Goal: Information Seeking & Learning: Find specific page/section

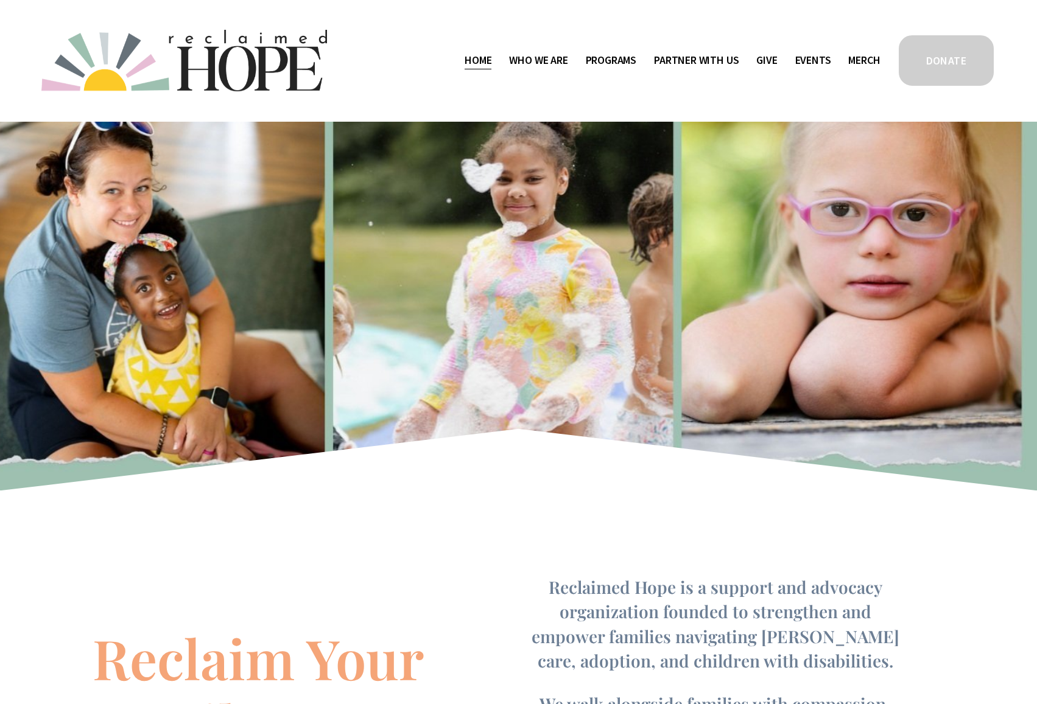
click at [0, 0] on span "Public Documents" at bounding box center [0, 0] width 0 height 0
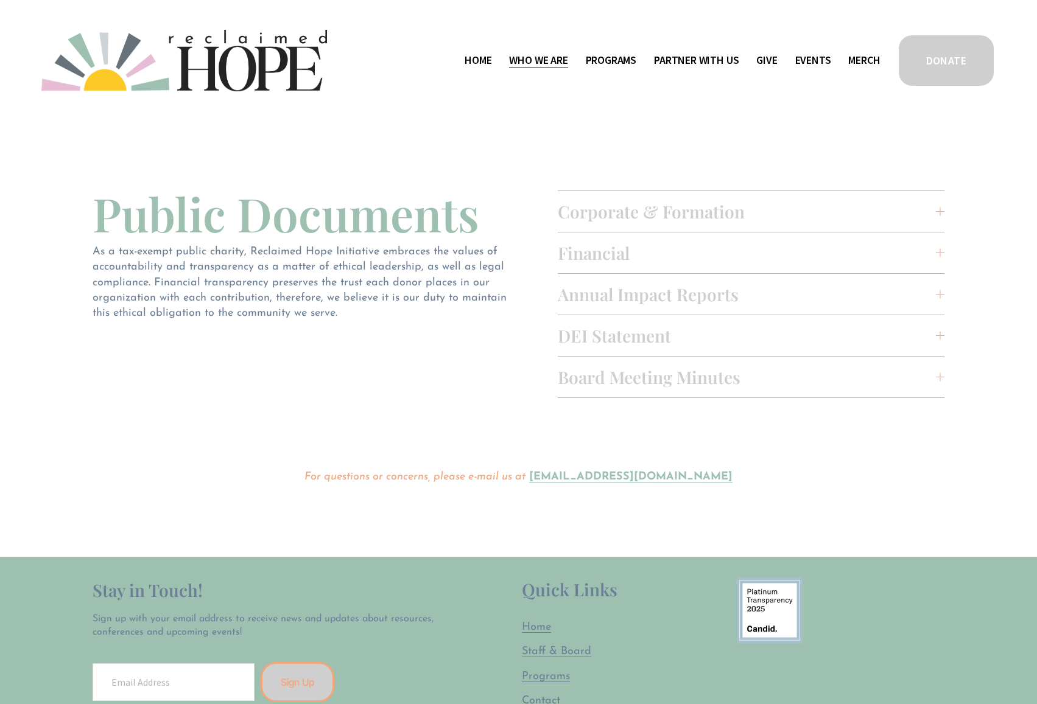
click at [636, 371] on span "Board Meeting Minutes" at bounding box center [747, 377] width 379 height 23
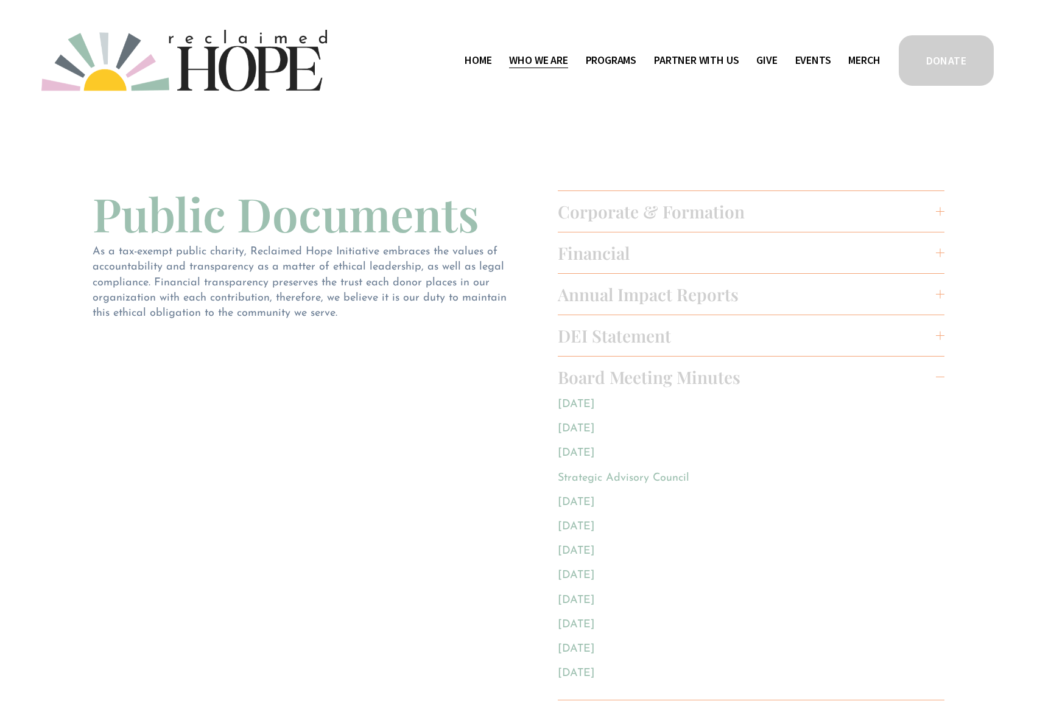
click at [939, 334] on div at bounding box center [940, 335] width 9 height 9
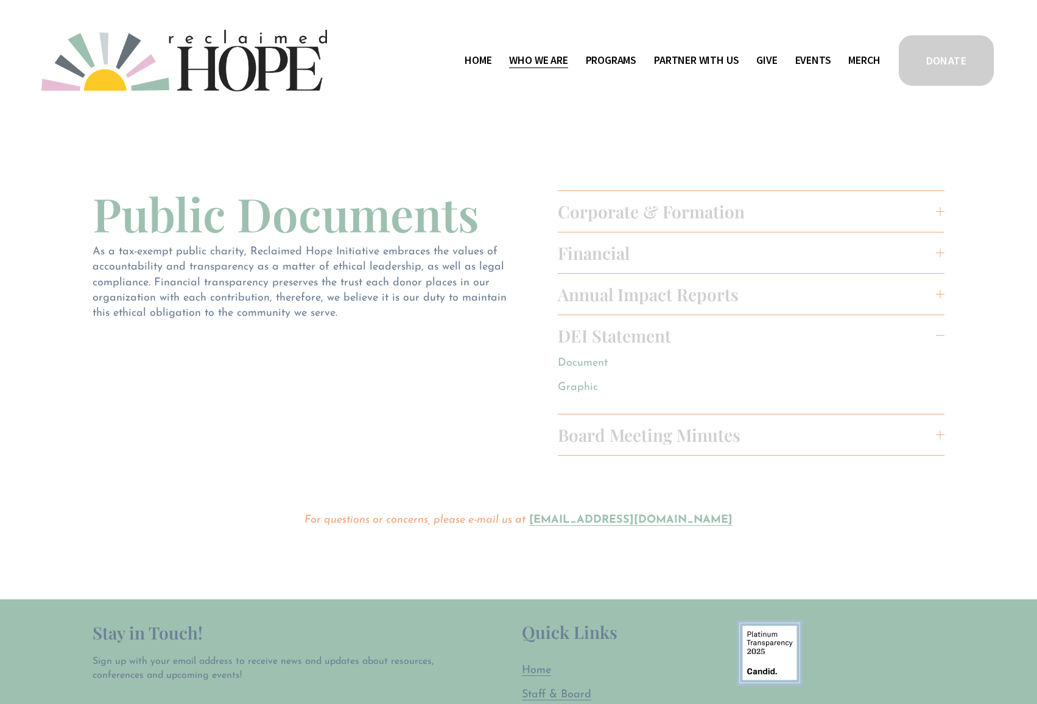
click at [644, 289] on span "Annual Impact Reports" at bounding box center [747, 294] width 379 height 23
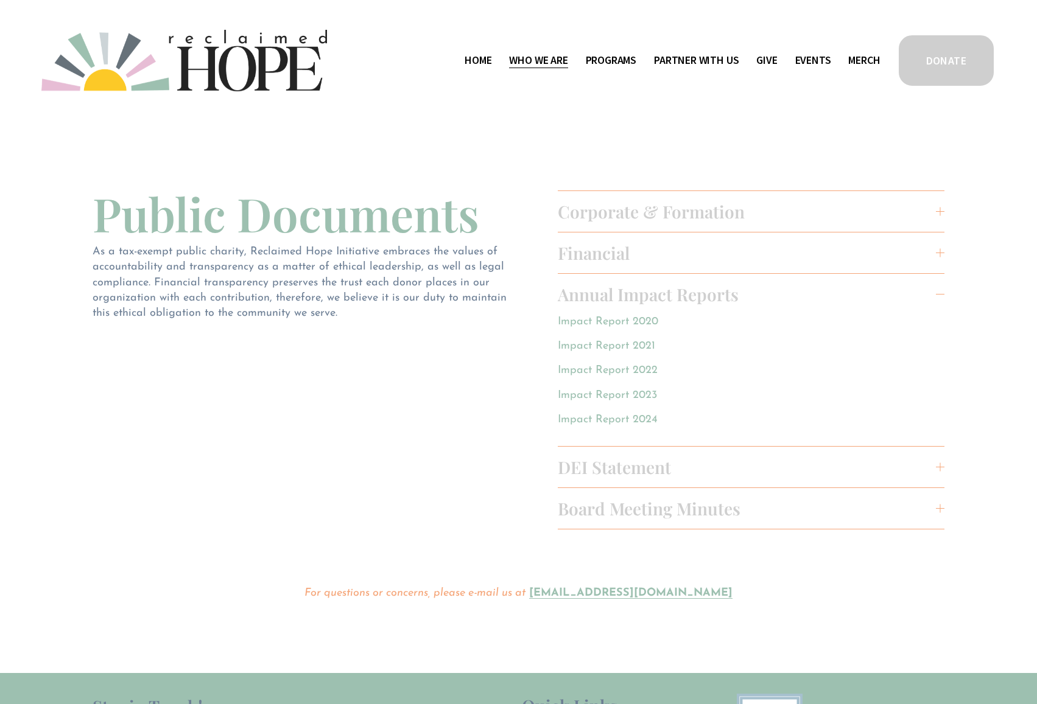
click at [633, 417] on link "Impact Report 2024" at bounding box center [608, 420] width 100 height 11
click at [611, 253] on span "Financial" at bounding box center [747, 253] width 379 height 23
click at [0, 0] on span "Public Documents" at bounding box center [0, 0] width 0 height 0
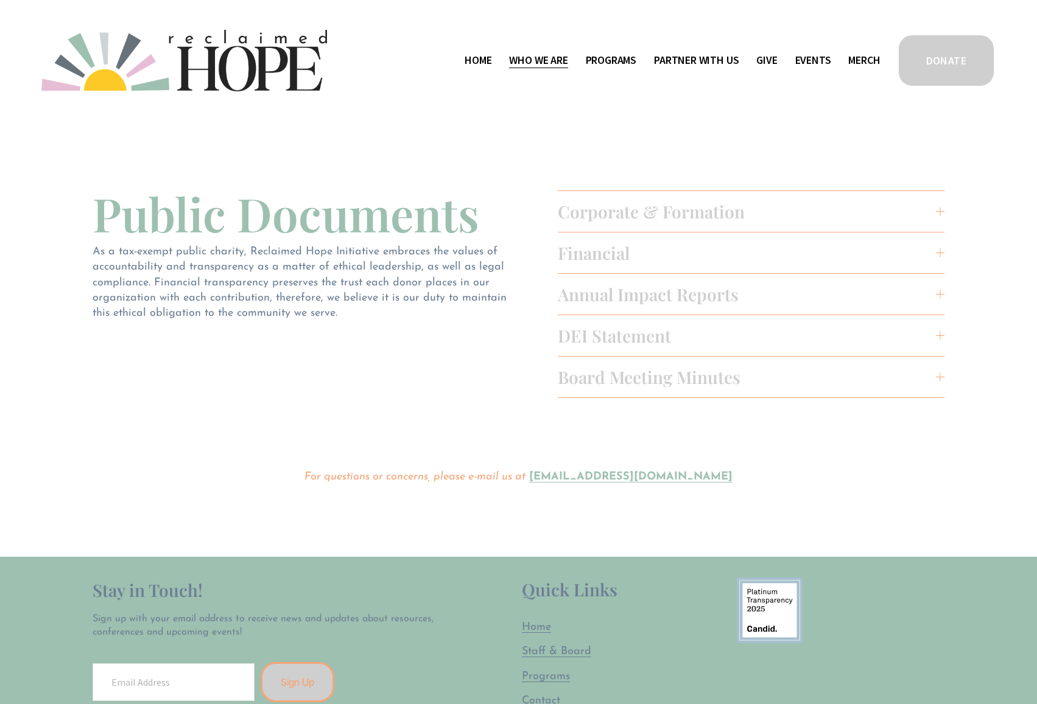
click at [724, 209] on span "Corporate & Formation" at bounding box center [747, 211] width 379 height 23
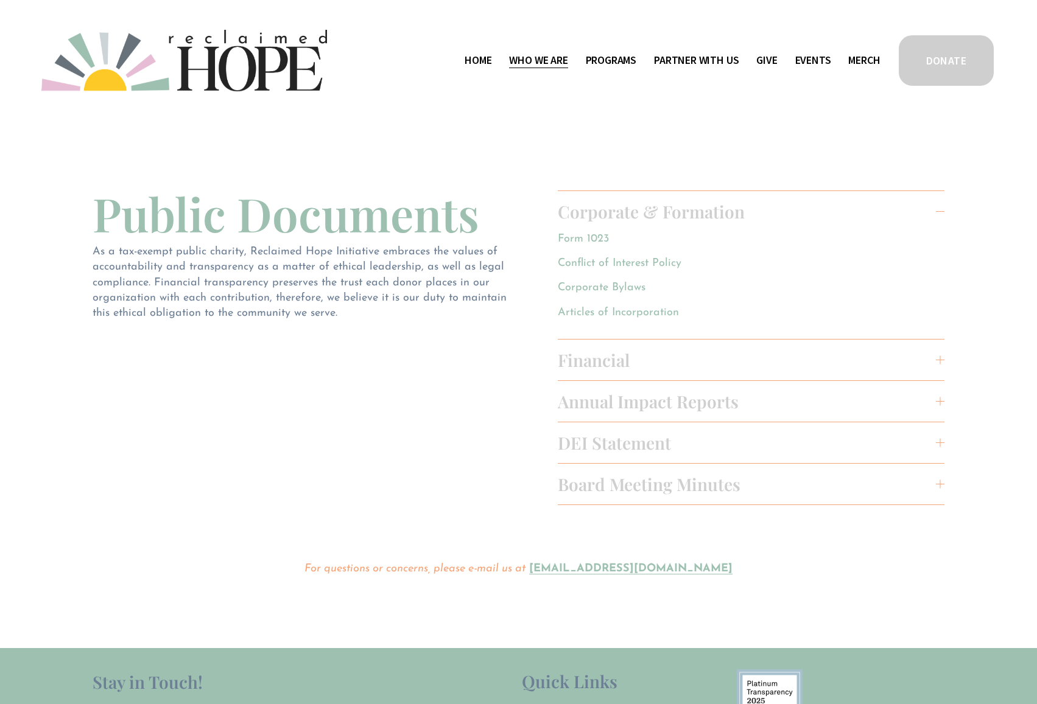
click at [635, 485] on span "Board Meeting Minutes" at bounding box center [747, 484] width 379 height 23
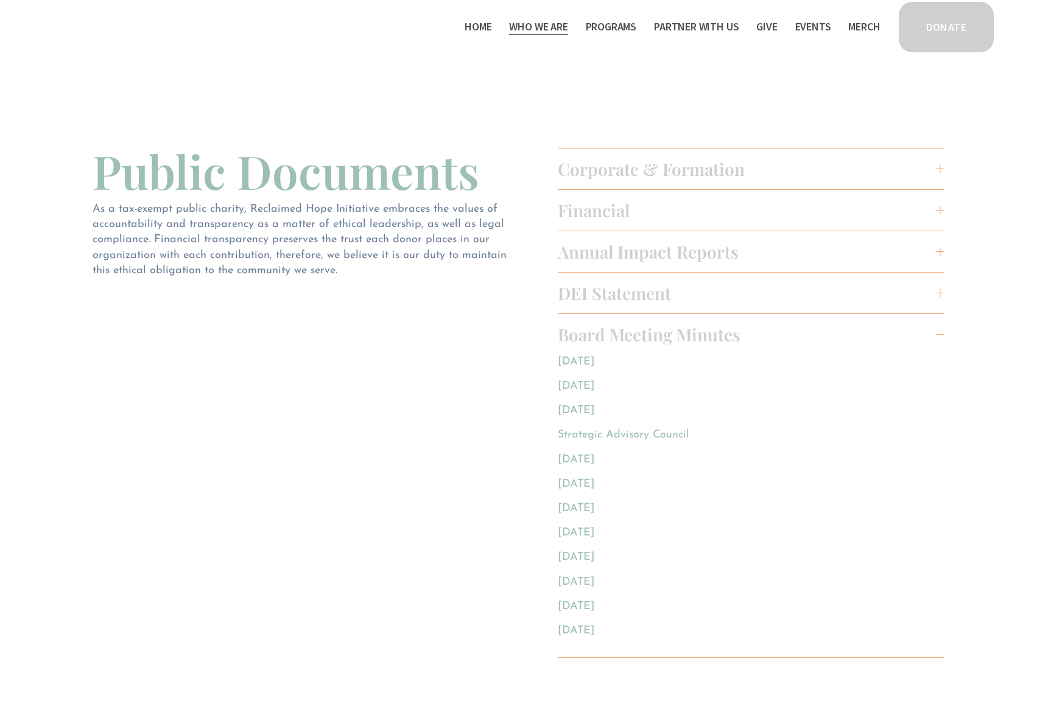
scroll to position [61, 0]
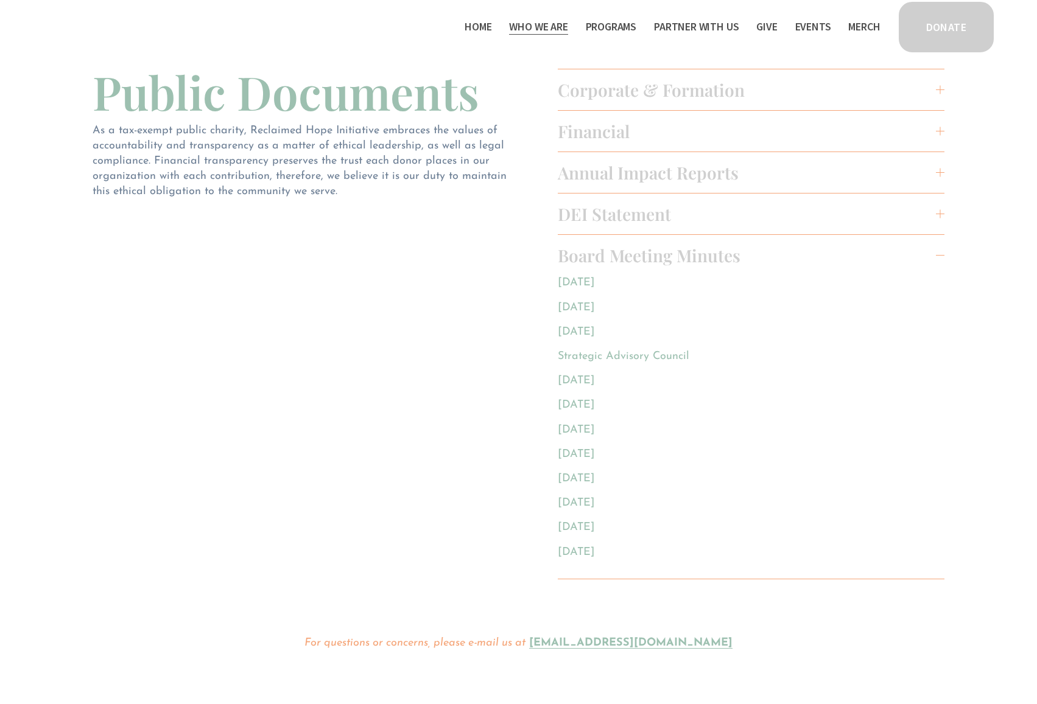
click at [595, 329] on link "[DATE]" at bounding box center [576, 332] width 37 height 11
click at [581, 377] on link "[DATE]" at bounding box center [576, 381] width 37 height 11
